Goal: Transaction & Acquisition: Purchase product/service

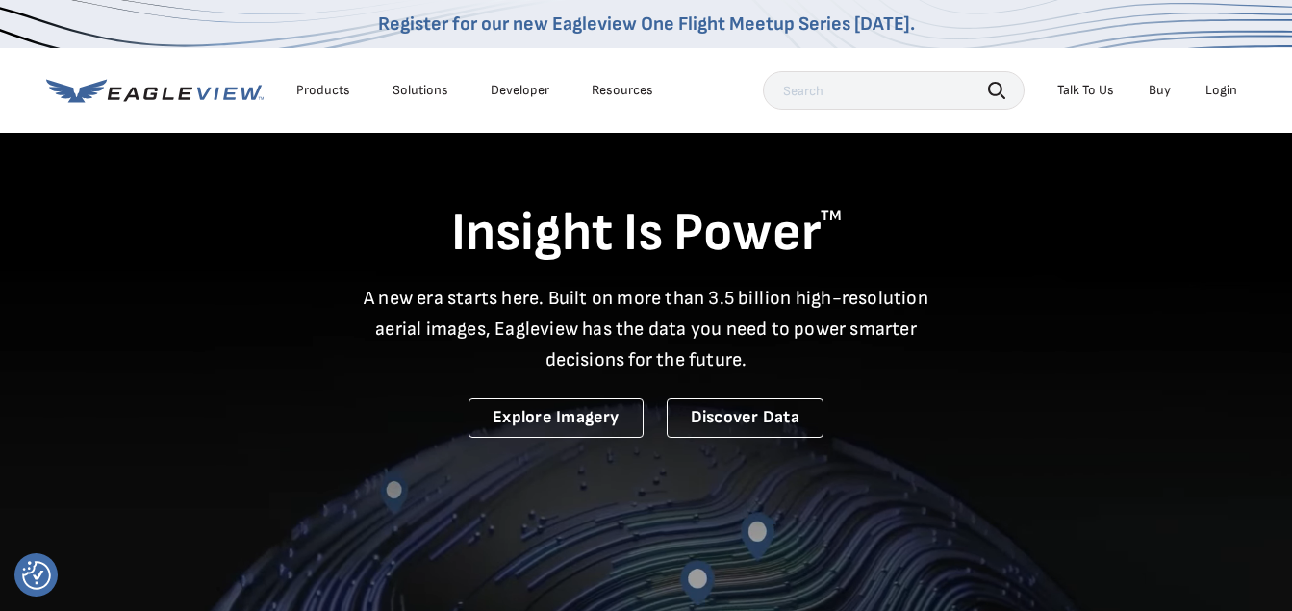
click at [1221, 89] on div "Login" at bounding box center [1222, 90] width 32 height 17
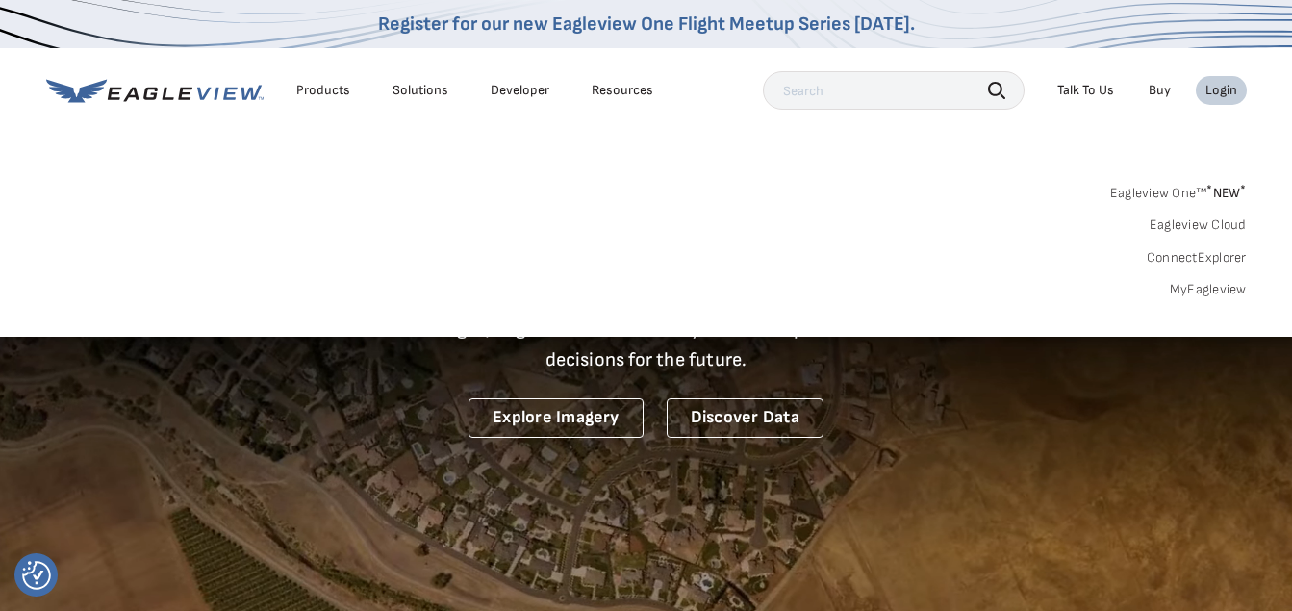
click at [1187, 284] on link "MyEagleview" at bounding box center [1208, 289] width 77 height 17
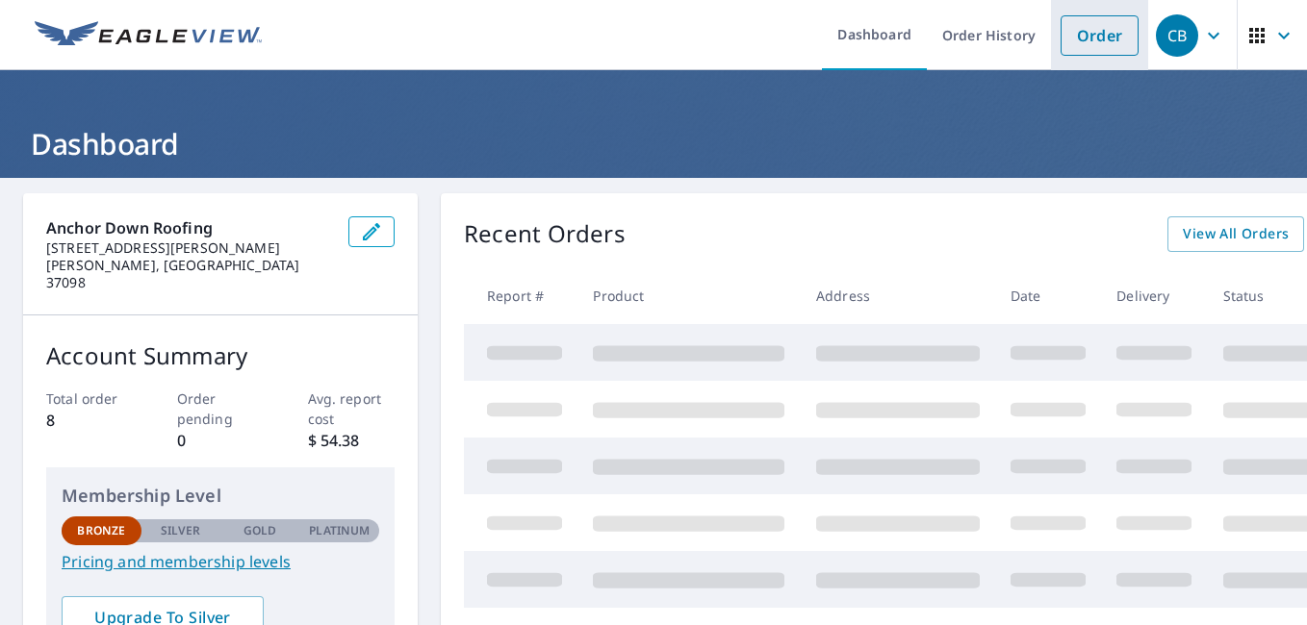
click at [1060, 44] on link "Order" at bounding box center [1099, 35] width 78 height 40
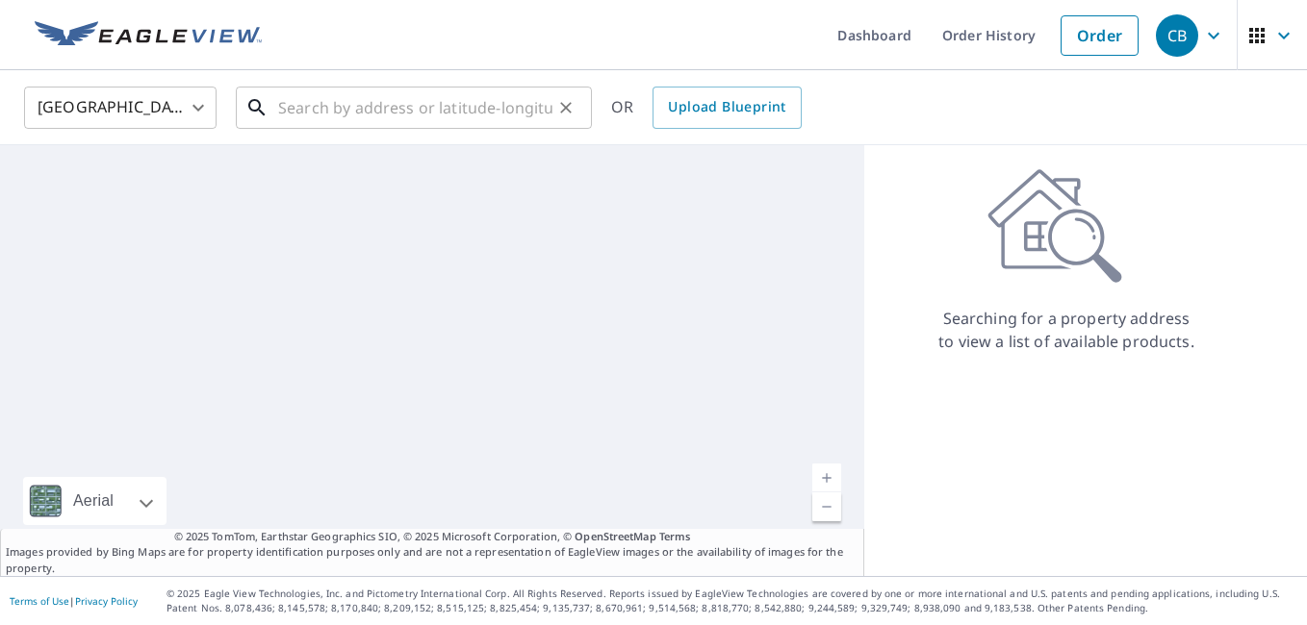
click at [402, 121] on input "text" at bounding box center [415, 108] width 274 height 54
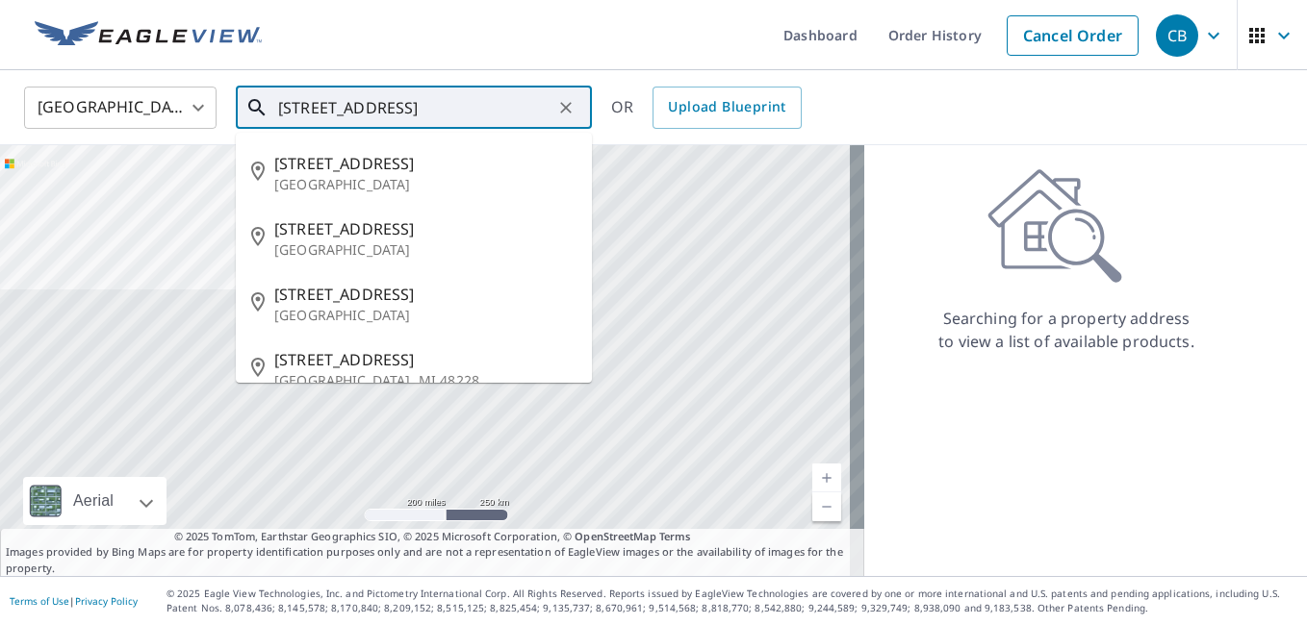
scroll to position [0, 26]
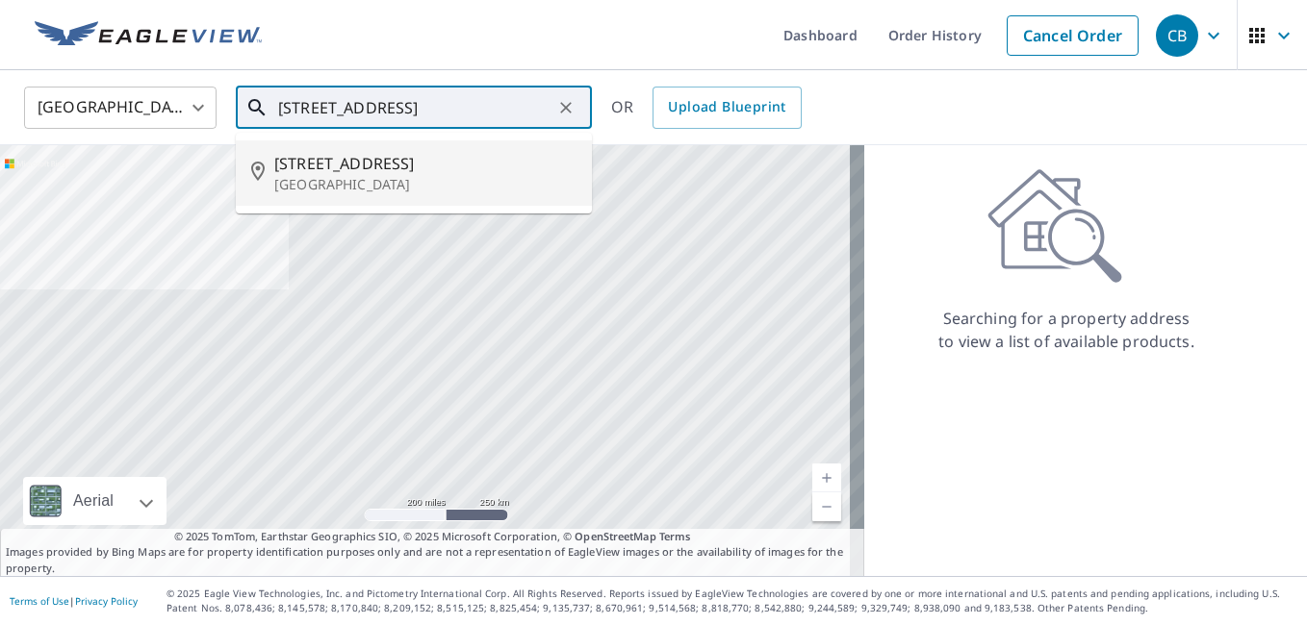
click at [414, 173] on span "[STREET_ADDRESS]" at bounding box center [425, 163] width 302 height 23
type input "[STREET_ADDRESS][PERSON_NAME]"
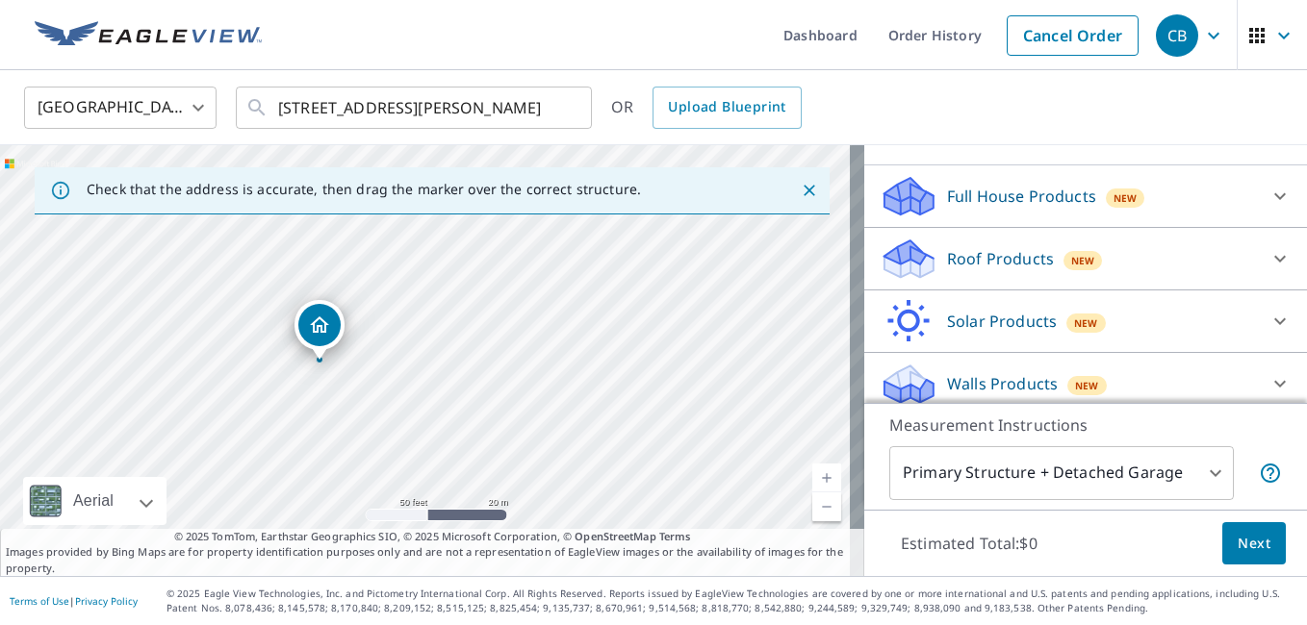
scroll to position [188, 0]
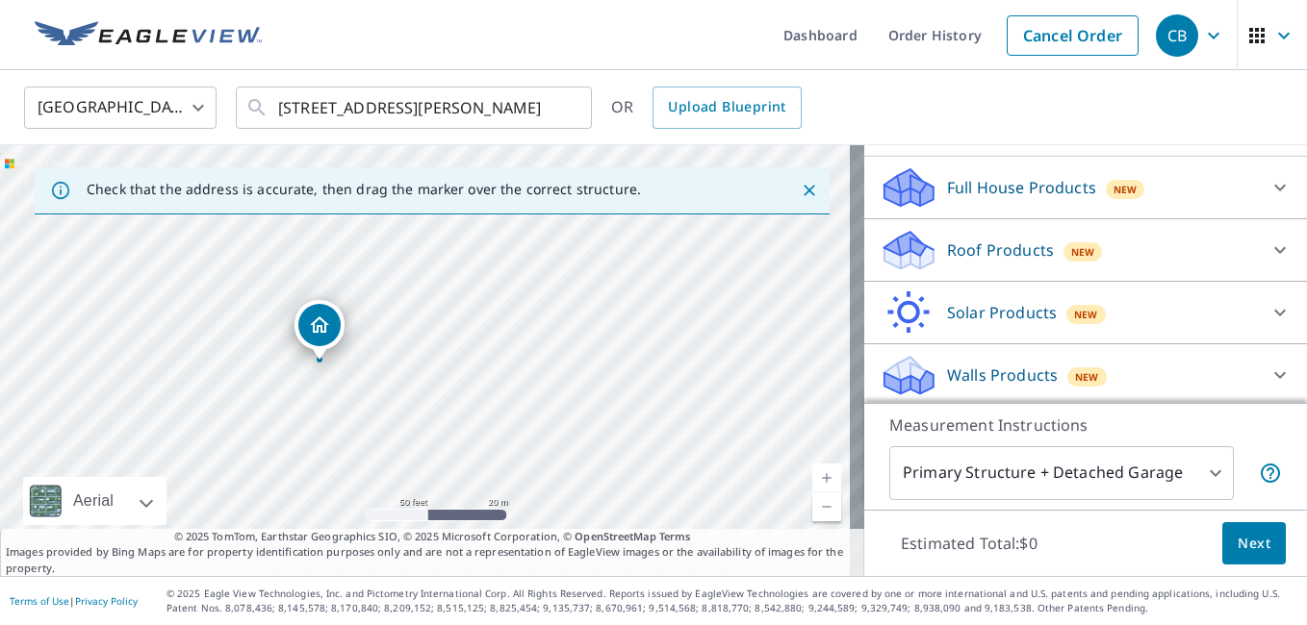
click at [979, 248] on p "Roof Products" at bounding box center [1000, 250] width 107 height 23
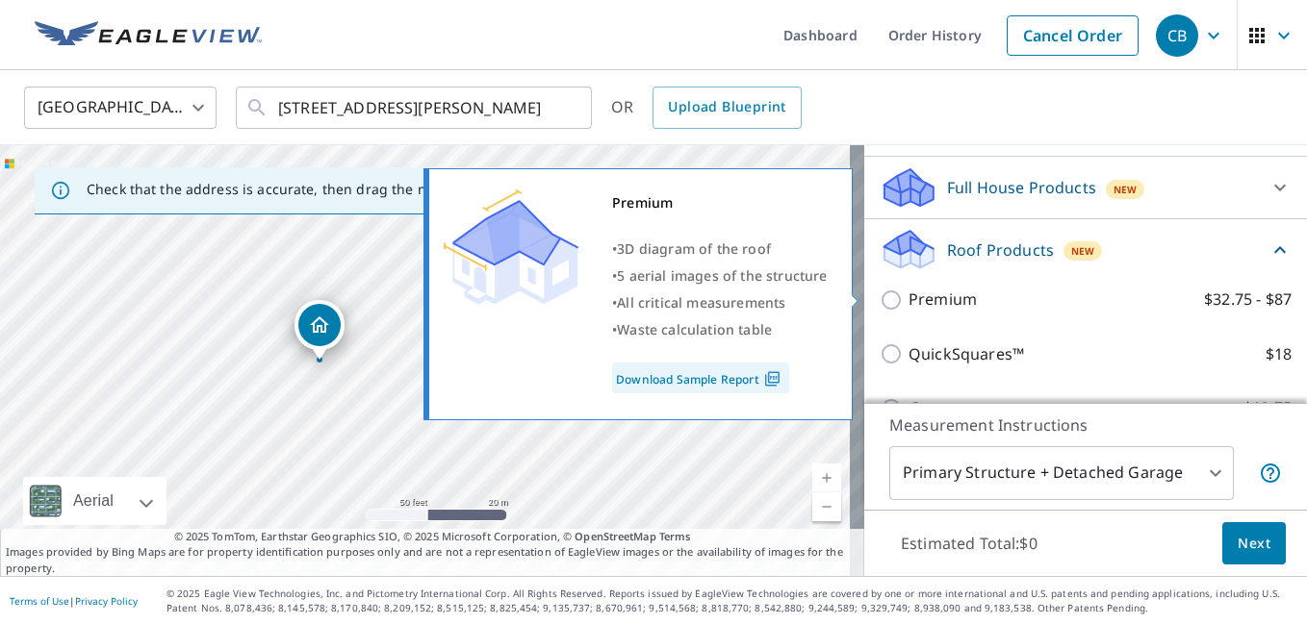
scroll to position [284, 0]
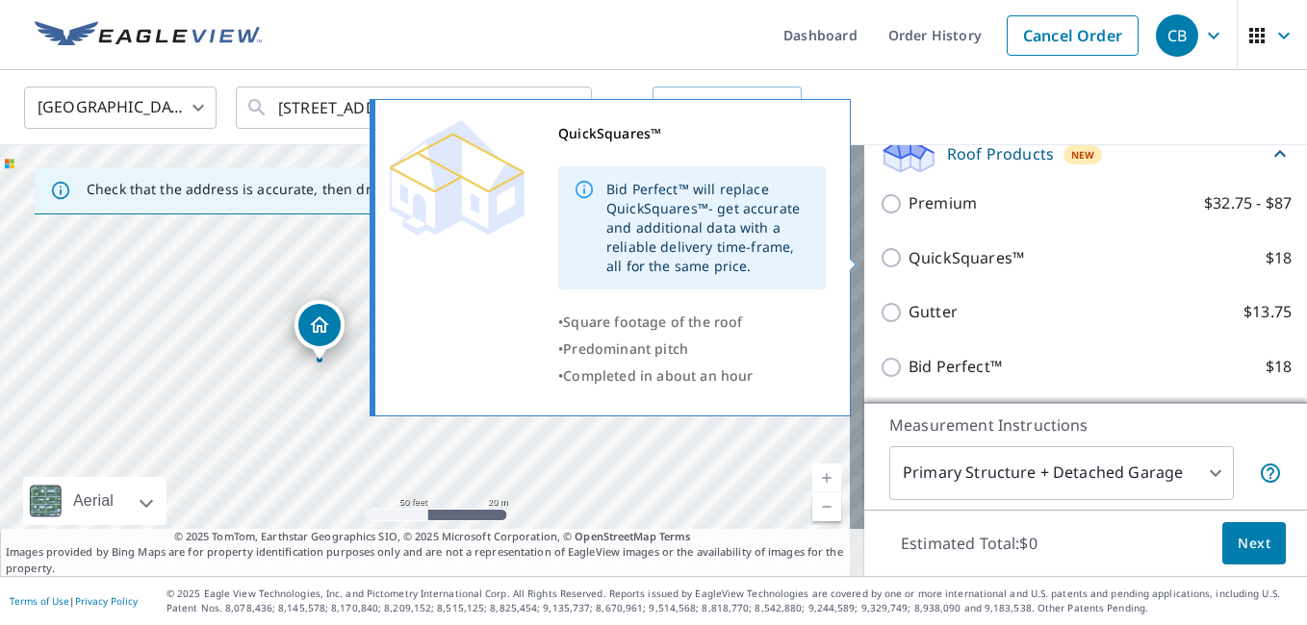
click at [879, 261] on input "QuickSquares™ $18" at bounding box center [893, 257] width 29 height 23
checkbox input "true"
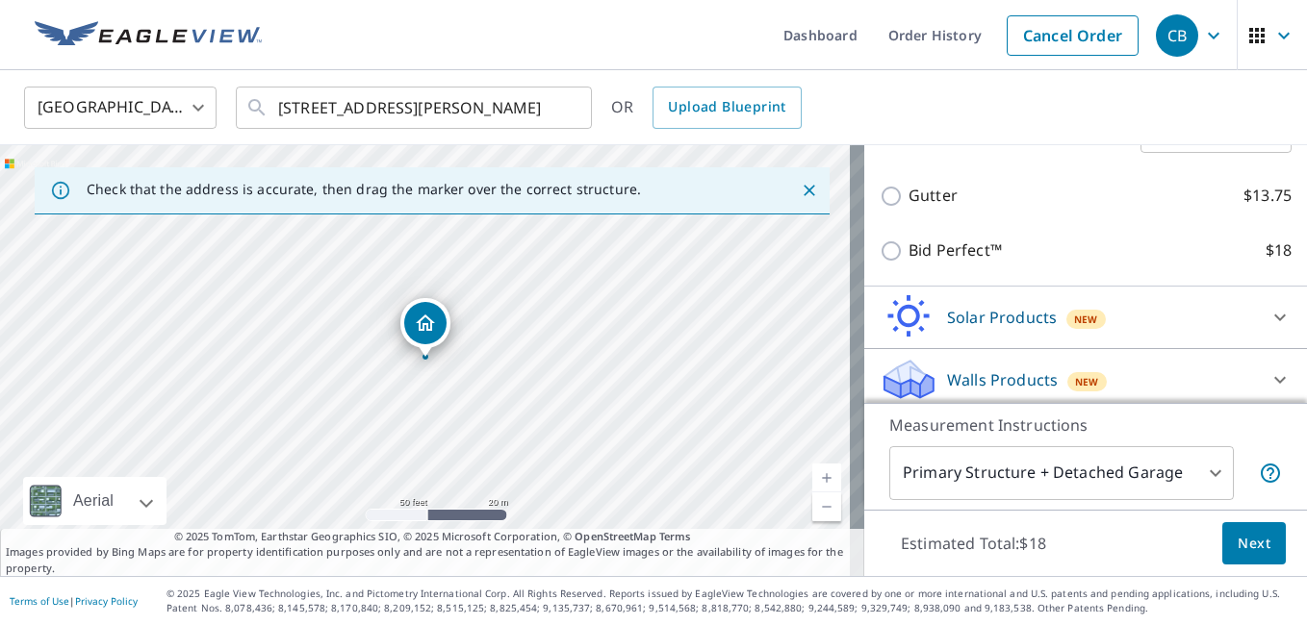
scroll to position [481, 0]
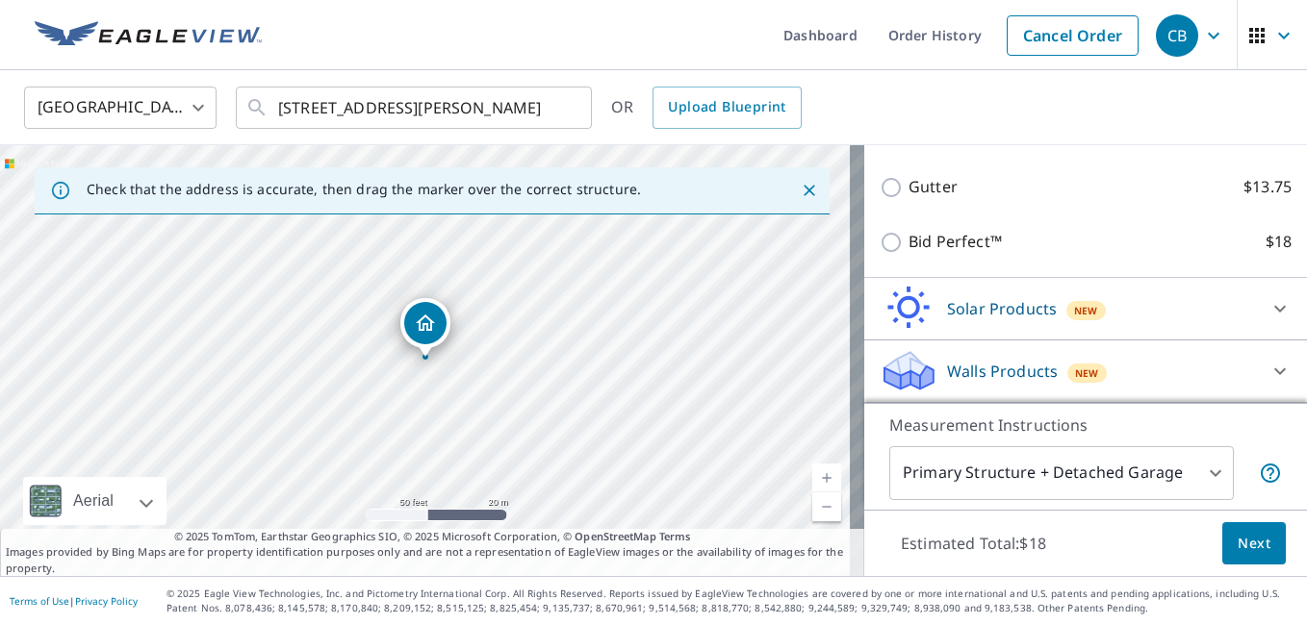
click at [1249, 546] on span "Next" at bounding box center [1253, 544] width 33 height 24
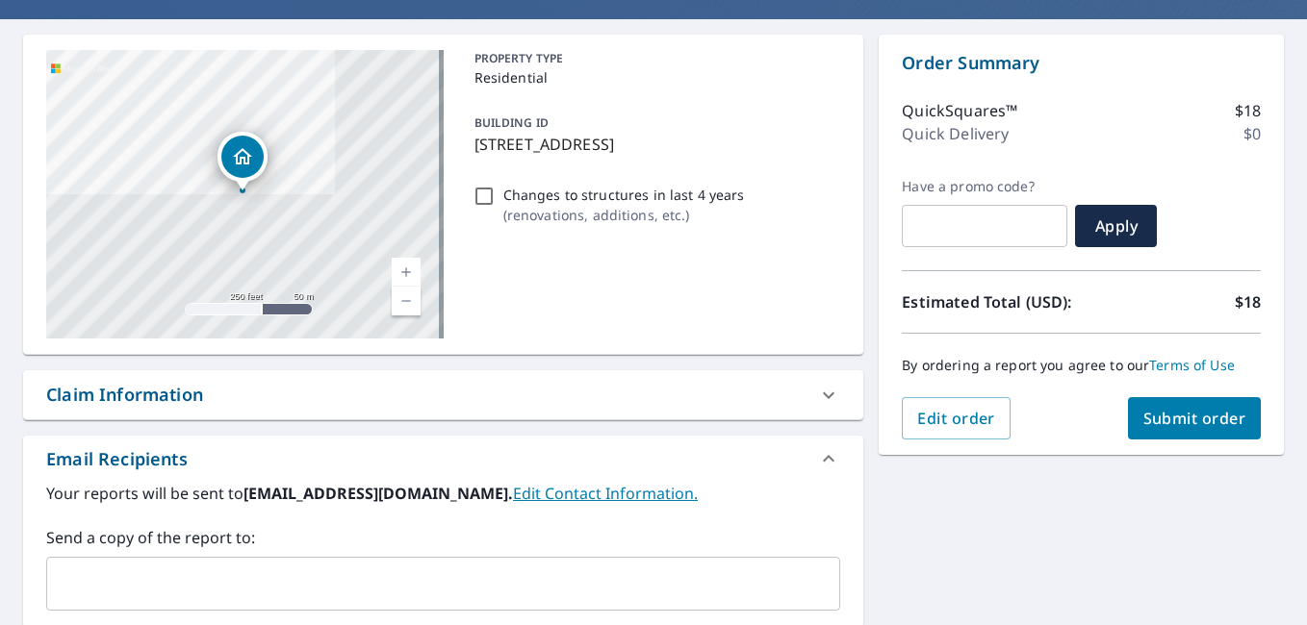
scroll to position [192, 0]
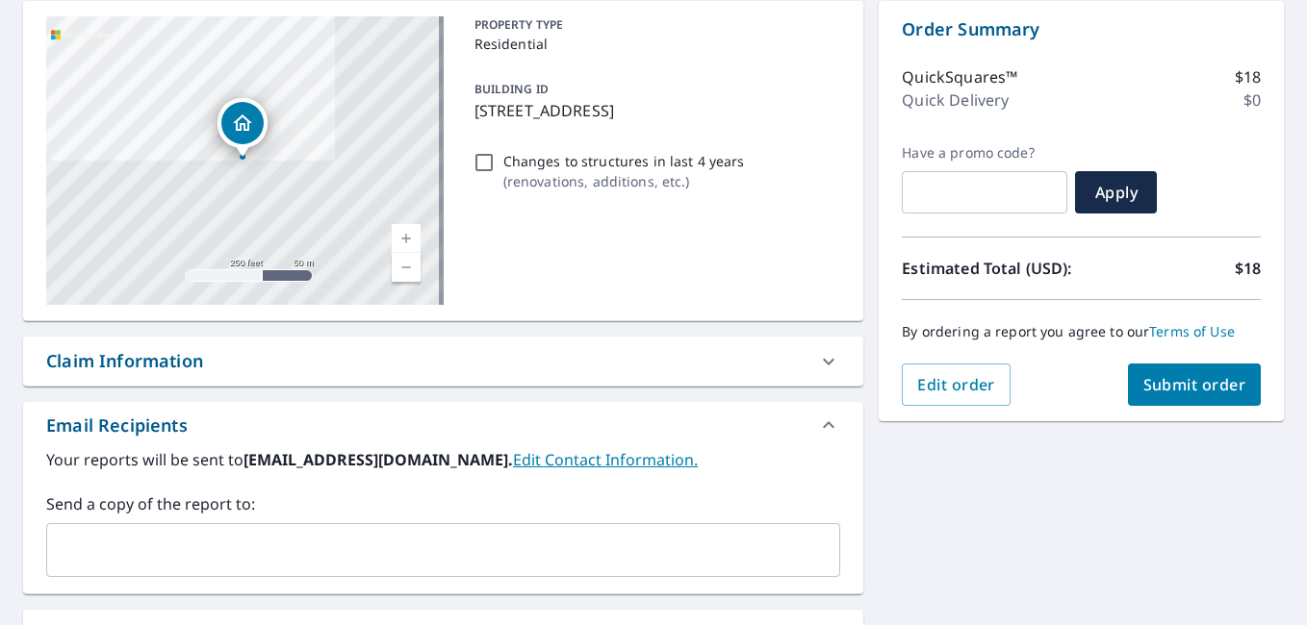
click at [1197, 393] on span "Submit order" at bounding box center [1194, 384] width 103 height 21
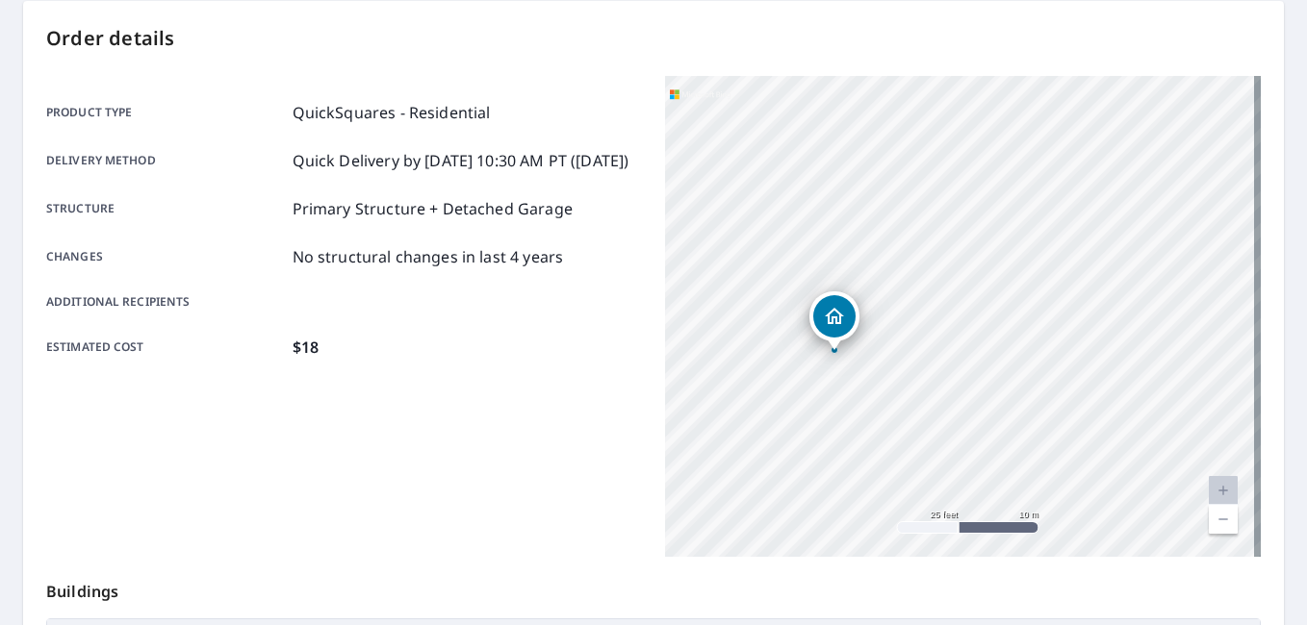
drag, startPoint x: 877, startPoint y: 365, endPoint x: 958, endPoint y: 289, distance: 110.9
click at [958, 289] on div "[STREET_ADDRESS][PERSON_NAME]" at bounding box center [963, 316] width 596 height 481
drag, startPoint x: 904, startPoint y: 364, endPoint x: 978, endPoint y: 321, distance: 85.3
click at [978, 321] on div "[STREET_ADDRESS][PERSON_NAME]" at bounding box center [963, 316] width 596 height 481
